Goal: Information Seeking & Learning: Learn about a topic

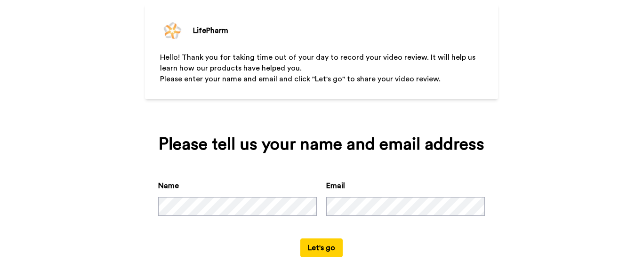
scroll to position [94, 0]
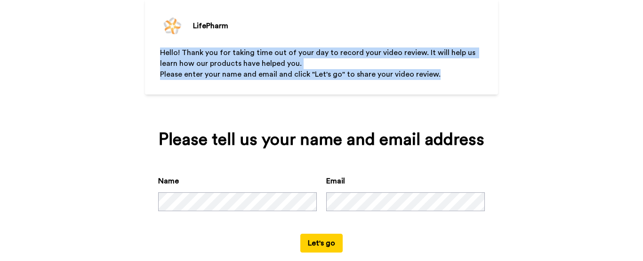
drag, startPoint x: 154, startPoint y: 50, endPoint x: 432, endPoint y: 75, distance: 279.0
click at [432, 75] on div "LifePharm Hello! Thank you for taking time out of your day to record your video…" at bounding box center [321, 48] width 353 height 96
copy div "Hello! Thank you for taking time out of your day to record your video review. I…"
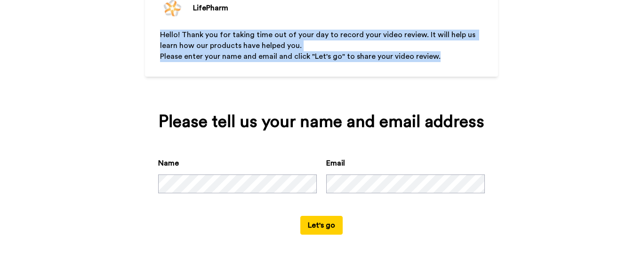
scroll to position [0, 0]
